Goal: Entertainment & Leisure: Consume media (video, audio)

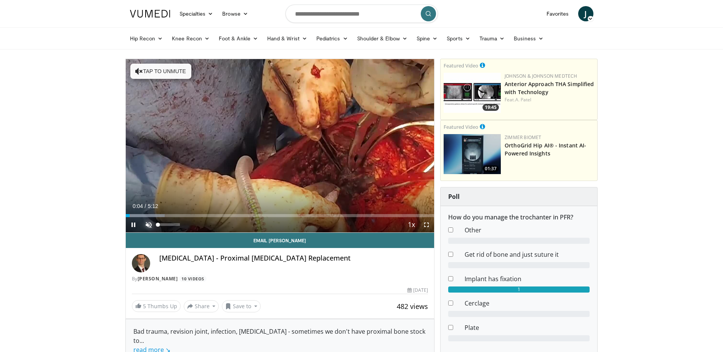
click at [147, 223] on span "Video Player" at bounding box center [148, 224] width 15 height 15
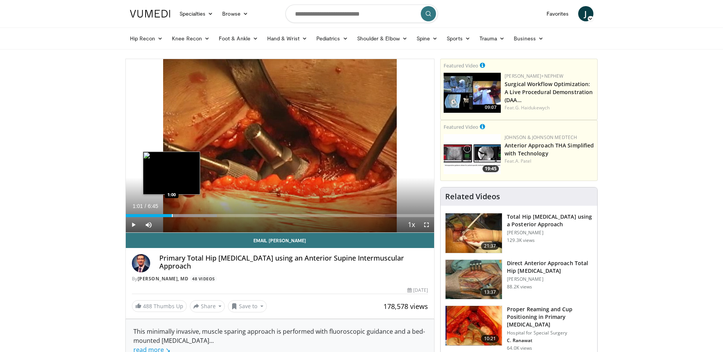
drag, startPoint x: 152, startPoint y: 214, endPoint x: 172, endPoint y: 214, distance: 20.6
click at [172, 214] on div "Progress Bar" at bounding box center [172, 215] width 1 height 3
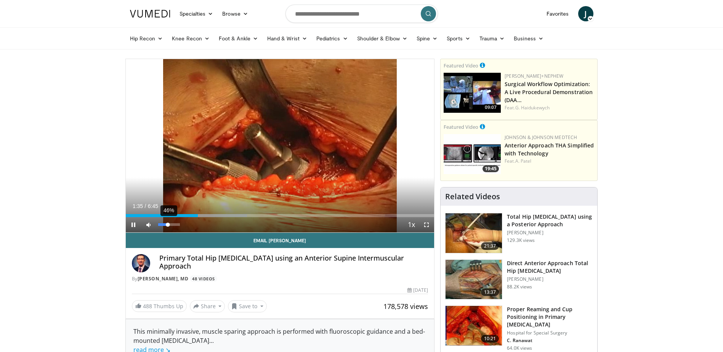
drag, startPoint x: 174, startPoint y: 223, endPoint x: 168, endPoint y: 223, distance: 6.1
click at [168, 223] on div "Volume Level" at bounding box center [163, 224] width 10 height 3
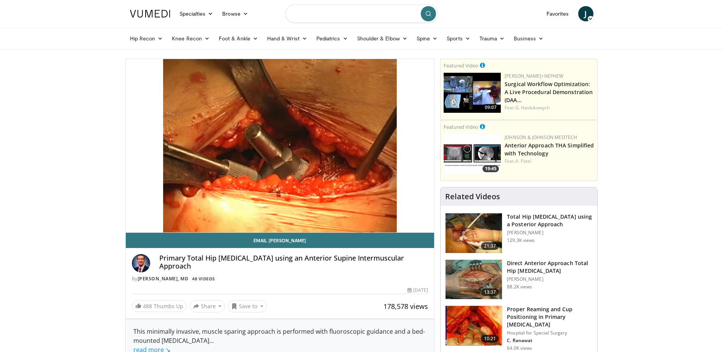
click at [372, 13] on input "Search topics, interventions" at bounding box center [361, 14] width 152 height 18
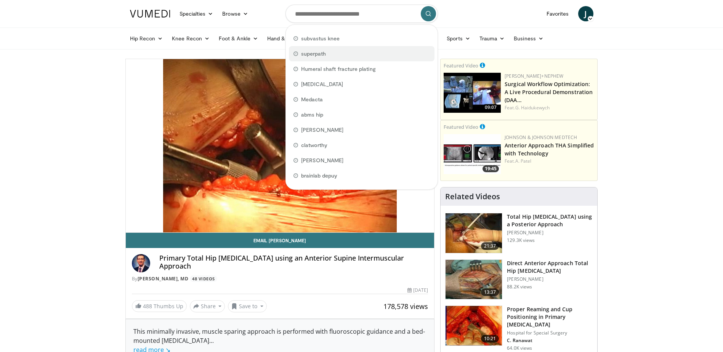
click at [316, 50] on div "superpath" at bounding box center [362, 53] width 146 height 15
type input "*********"
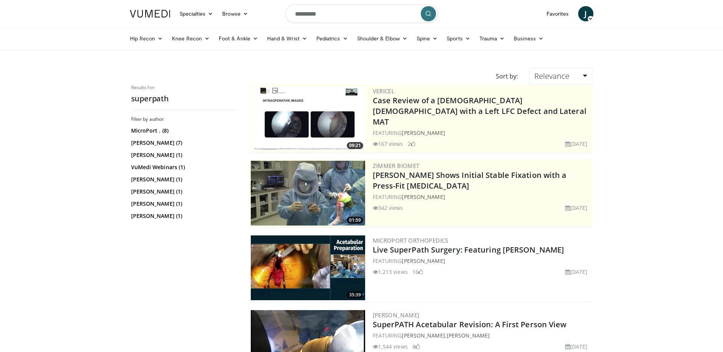
click at [276, 271] on img at bounding box center [308, 268] width 114 height 65
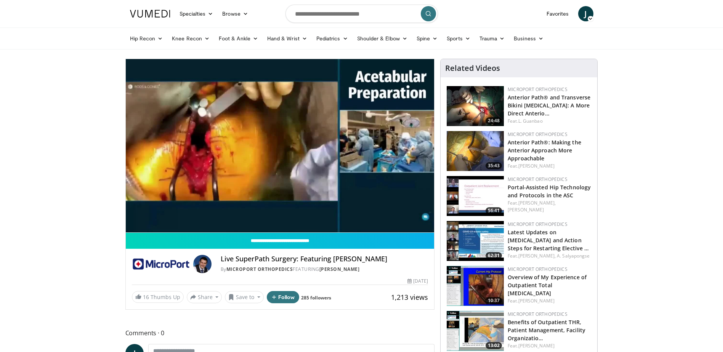
click at [428, 224] on video-js "**********" at bounding box center [280, 146] width 309 height 174
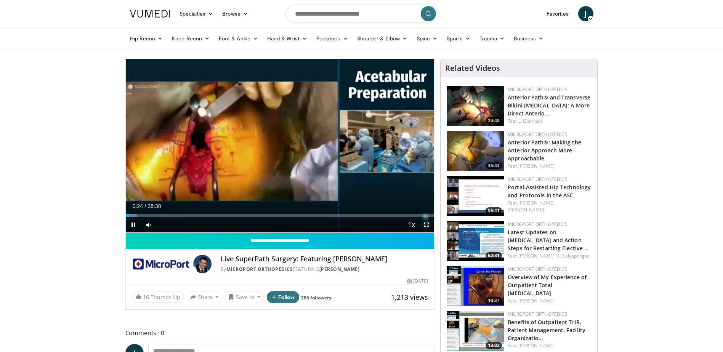
click at [426, 224] on span "Video Player" at bounding box center [426, 224] width 15 height 15
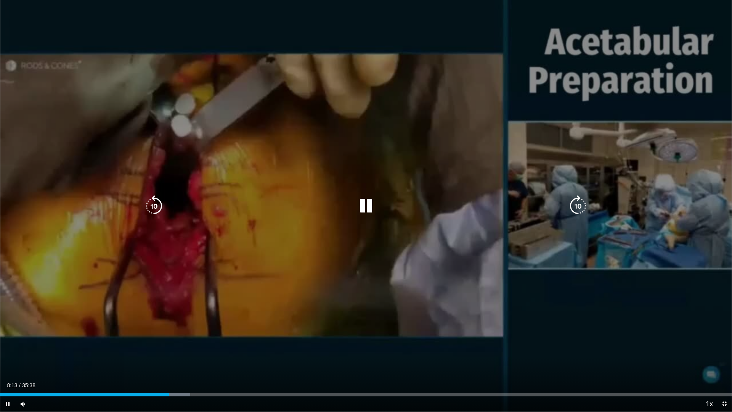
click at [188, 195] on div "10 seconds Tap to unmute" at bounding box center [366, 205] width 732 height 411
